Goal: Obtain resource: Obtain resource

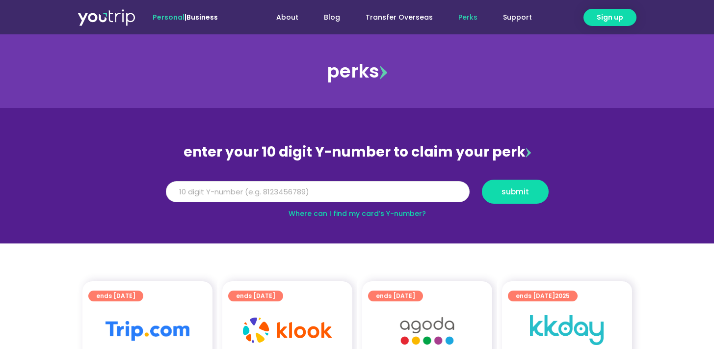
click at [345, 183] on input "Y Number" at bounding box center [318, 192] width 304 height 22
type input "8800000000"
click at [482, 179] on button "submit" at bounding box center [515, 191] width 67 height 24
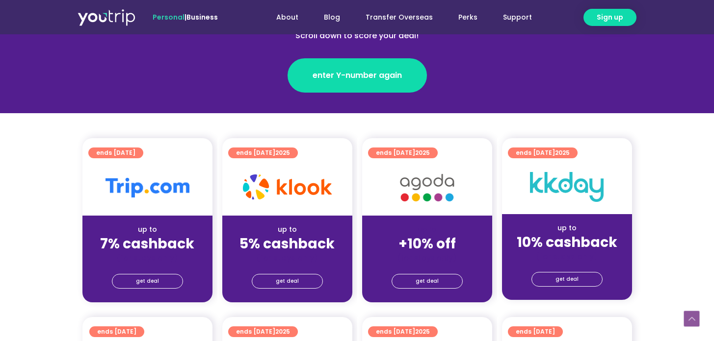
scroll to position [187, 0]
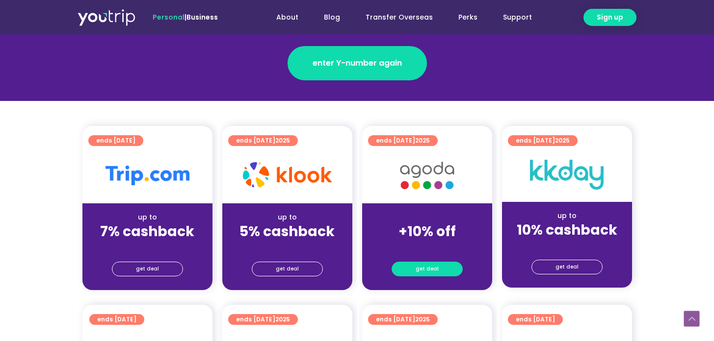
click at [414, 262] on link "get deal" at bounding box center [426, 269] width 71 height 15
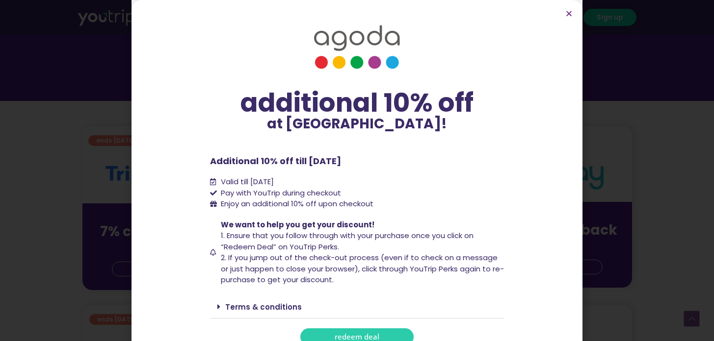
click at [301, 160] on p "Additional 10% off till [DATE]" at bounding box center [357, 160] width 294 height 13
drag, startPoint x: 303, startPoint y: 160, endPoint x: 375, endPoint y: 166, distance: 72.8
click at [375, 166] on p "Additional 10% off till [DATE]" at bounding box center [357, 160] width 294 height 13
click at [393, 153] on div "additional 10% off at [GEOGRAPHIC_DATA]! additional 10% off at [GEOGRAPHIC_DATA…" at bounding box center [357, 180] width 294 height 331
click at [623, 167] on div "additional 10% off at [GEOGRAPHIC_DATA]! additional 10% off at [GEOGRAPHIC_DATA…" at bounding box center [357, 170] width 714 height 341
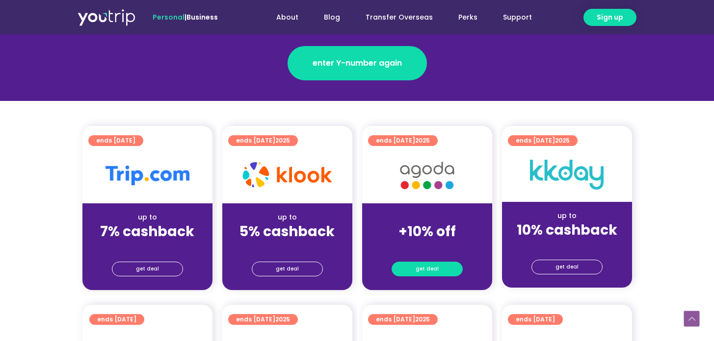
click at [417, 262] on span "get deal" at bounding box center [426, 269] width 23 height 14
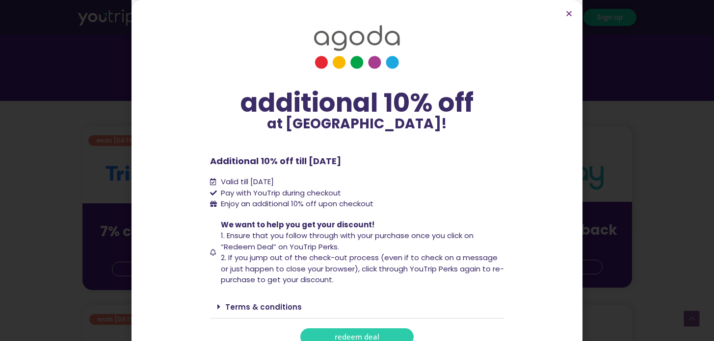
click at [243, 234] on span "1. Ensure that you follow through with your purchase once you click on “Redeem …" at bounding box center [347, 242] width 253 height 22
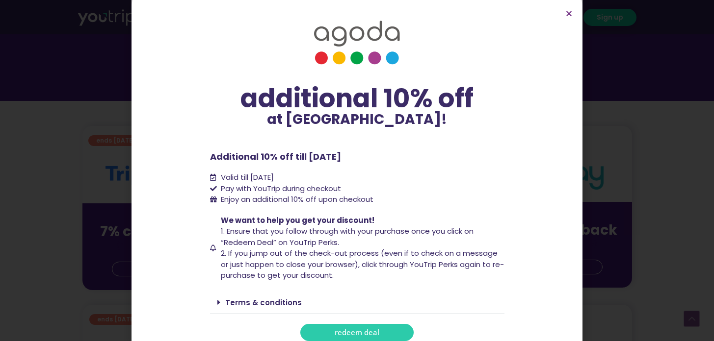
scroll to position [12, 0]
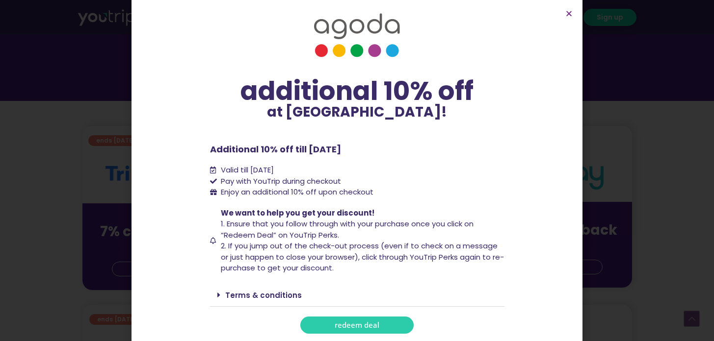
click at [269, 301] on div "Terms & conditions" at bounding box center [357, 295] width 294 height 23
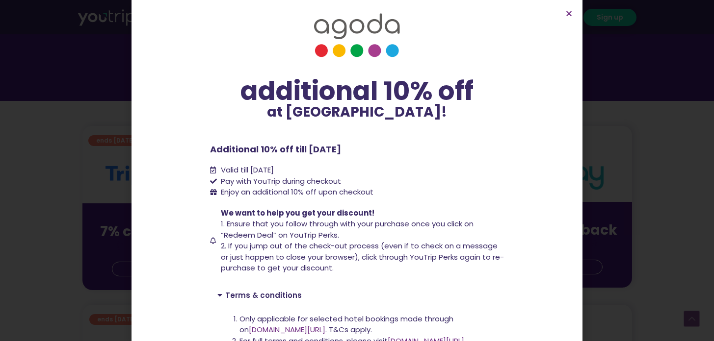
scroll to position [93, 0]
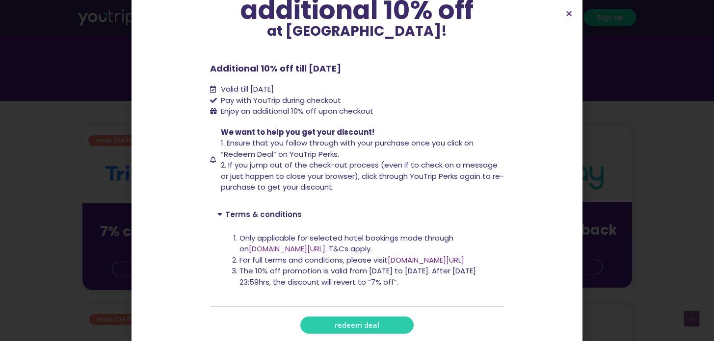
click at [244, 271] on li "The 10% off promotion is valid from [DATE] to [DATE]. After [DATE] 23:59hrs, th…" at bounding box center [367, 277] width 257 height 22
drag, startPoint x: 233, startPoint y: 269, endPoint x: 423, endPoint y: 285, distance: 190.4
click at [423, 285] on li "The 10% off promotion is valid from [DATE] to [DATE]. After [DATE] 23:59hrs, th…" at bounding box center [367, 277] width 257 height 22
copy li "The 10% off promotion is valid from [DATE] to [DATE]. After [DATE] 23:59hrs, th…"
click at [334, 261] on li "For full terms and conditions, please visit [DOMAIN_NAME][URL]" at bounding box center [367, 260] width 257 height 11
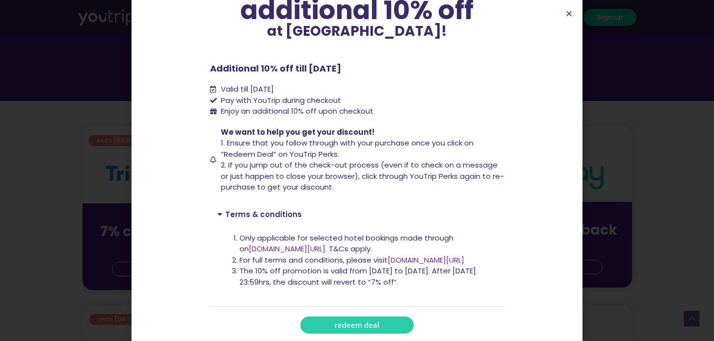
click at [294, 265] on li "For full terms and conditions, please visit [DOMAIN_NAME][URL]" at bounding box center [367, 260] width 257 height 11
click at [693, 94] on div "additional 10% off at [GEOGRAPHIC_DATA]! additional 10% off at [GEOGRAPHIC_DATA…" at bounding box center [357, 170] width 714 height 341
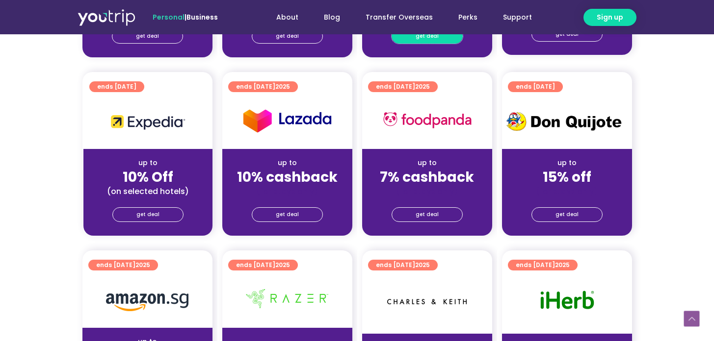
scroll to position [421, 0]
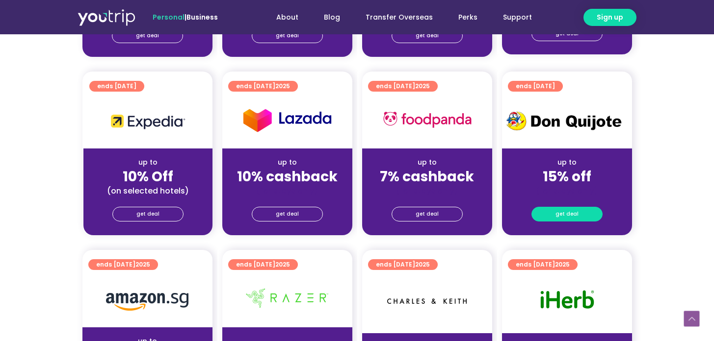
click at [569, 207] on span "get deal" at bounding box center [566, 214] width 23 height 14
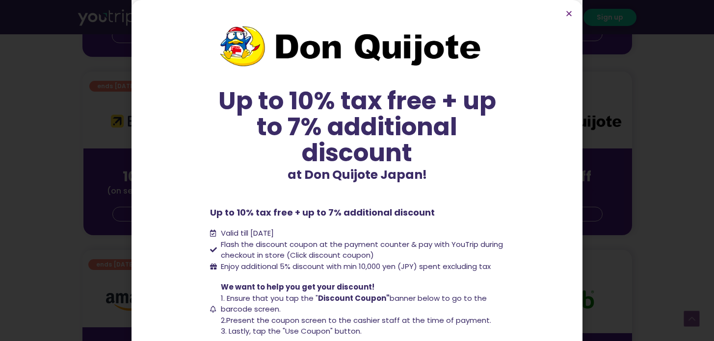
click at [608, 106] on div "Up to 10% tax free + up to 7% additional discount at Don Quijote Japan! Up to 1…" at bounding box center [357, 170] width 714 height 341
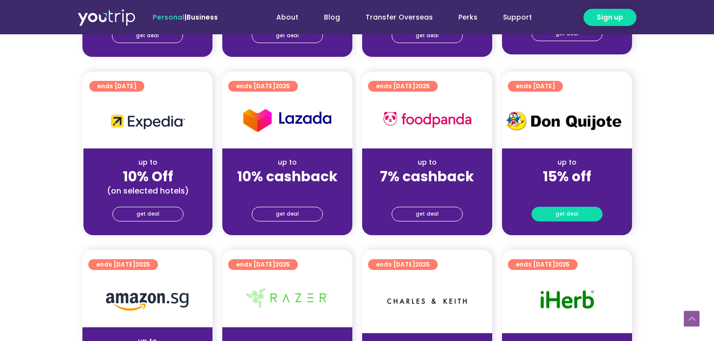
click at [571, 207] on span "get deal" at bounding box center [566, 214] width 23 height 14
